Goal: Task Accomplishment & Management: Manage account settings

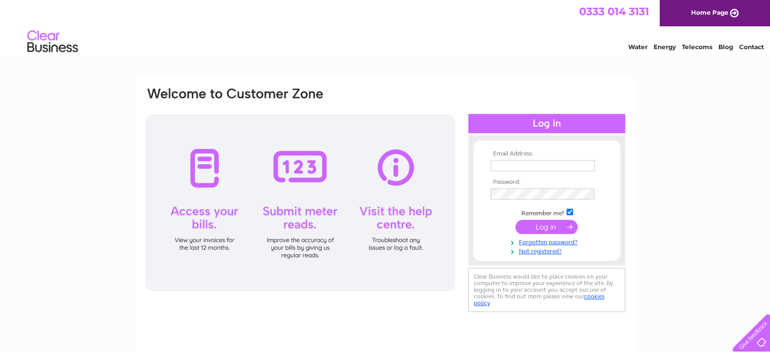
type input "exservicemensclub@yahoo.com"
click at [542, 227] on input "submit" at bounding box center [547, 227] width 62 height 14
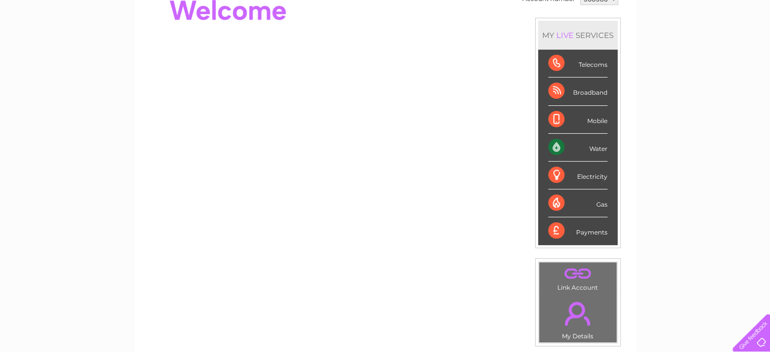
scroll to position [101, 0]
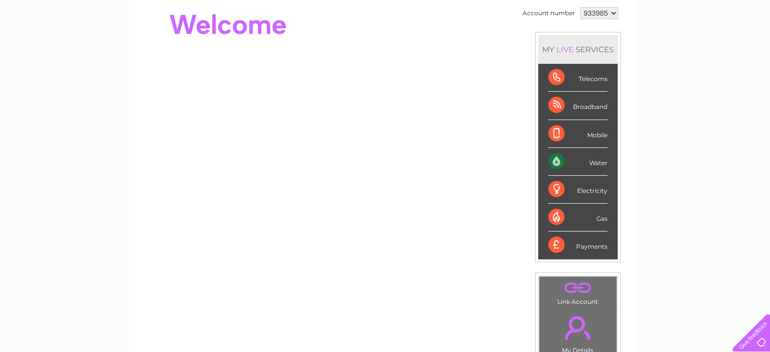
click at [560, 163] on div "Water" at bounding box center [578, 162] width 59 height 28
click at [553, 159] on div "Water" at bounding box center [578, 162] width 59 height 28
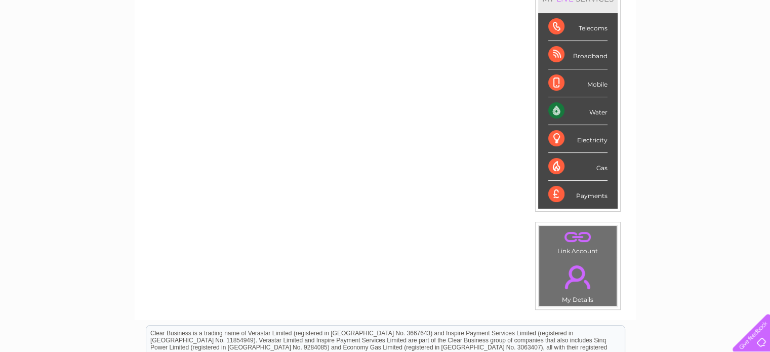
scroll to position [146, 0]
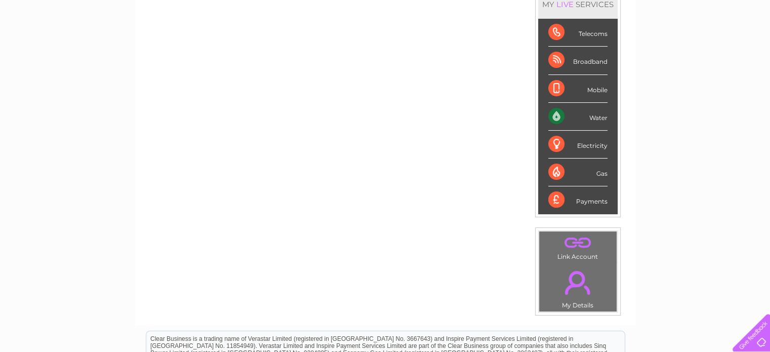
click at [555, 112] on div "Water" at bounding box center [578, 117] width 59 height 28
click at [554, 112] on div "Water" at bounding box center [578, 117] width 59 height 28
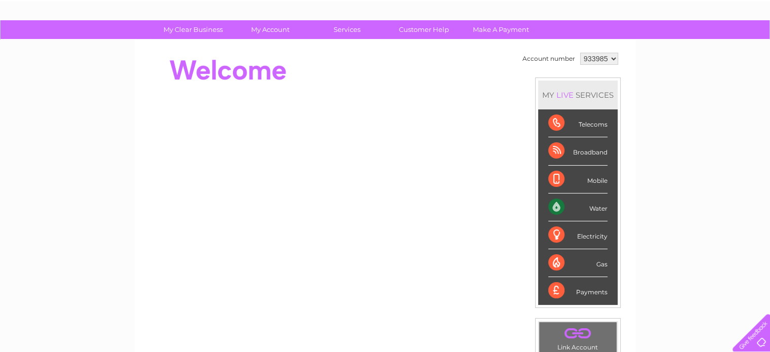
scroll to position [0, 0]
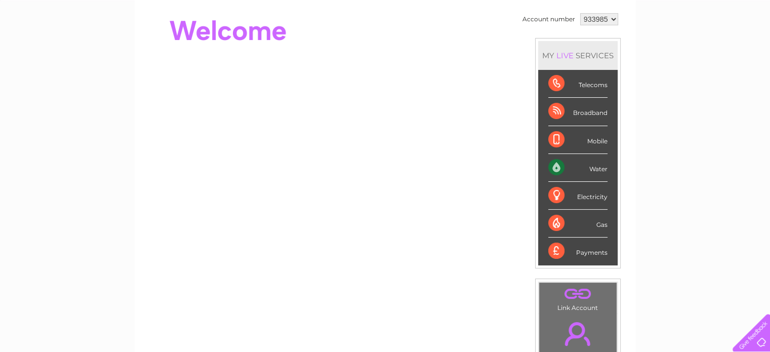
scroll to position [51, 0]
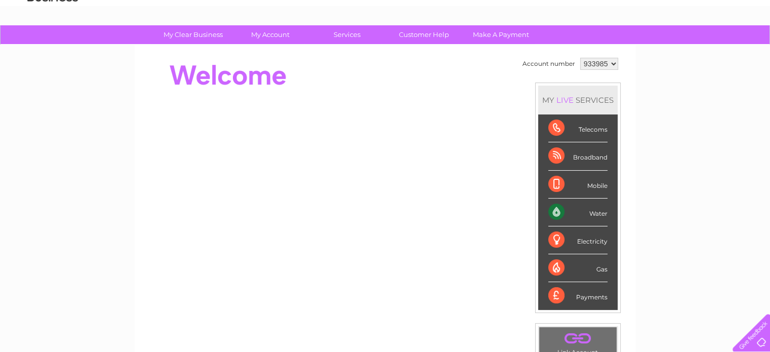
click at [592, 212] on div "Water" at bounding box center [578, 213] width 59 height 28
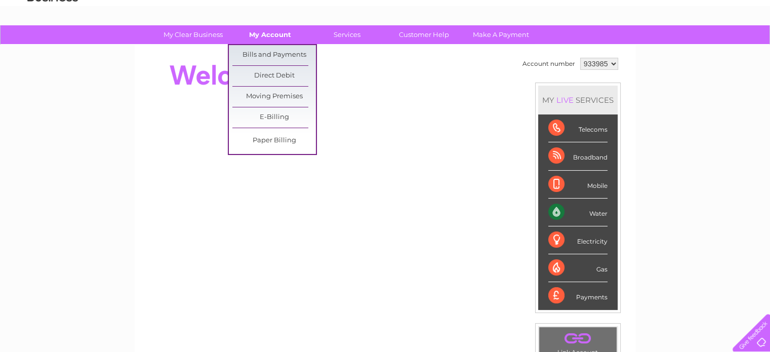
click at [264, 32] on link "My Account" at bounding box center [270, 34] width 84 height 19
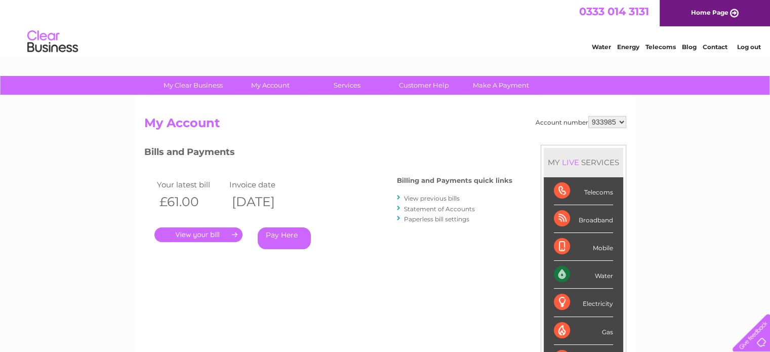
click at [207, 234] on link "." at bounding box center [198, 234] width 88 height 15
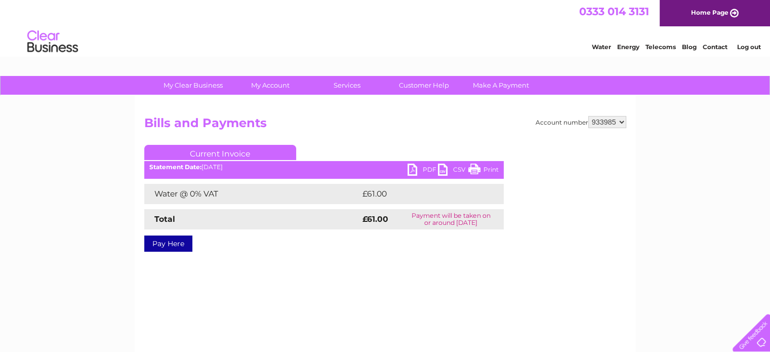
click at [411, 168] on link "PDF" at bounding box center [423, 171] width 30 height 15
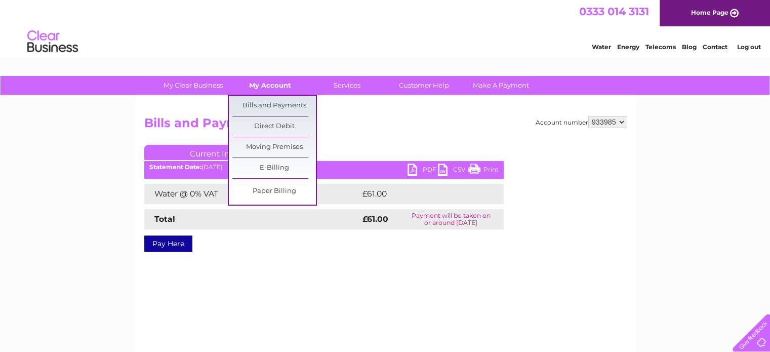
click at [279, 83] on link "My Account" at bounding box center [270, 85] width 84 height 19
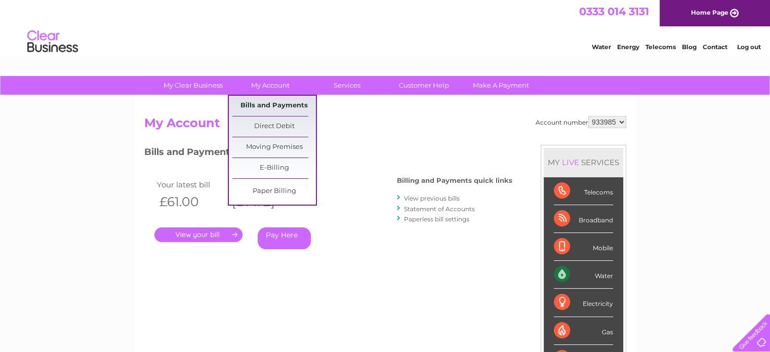
click at [279, 101] on link "Bills and Payments" at bounding box center [274, 106] width 84 height 20
